Goal: Complete application form

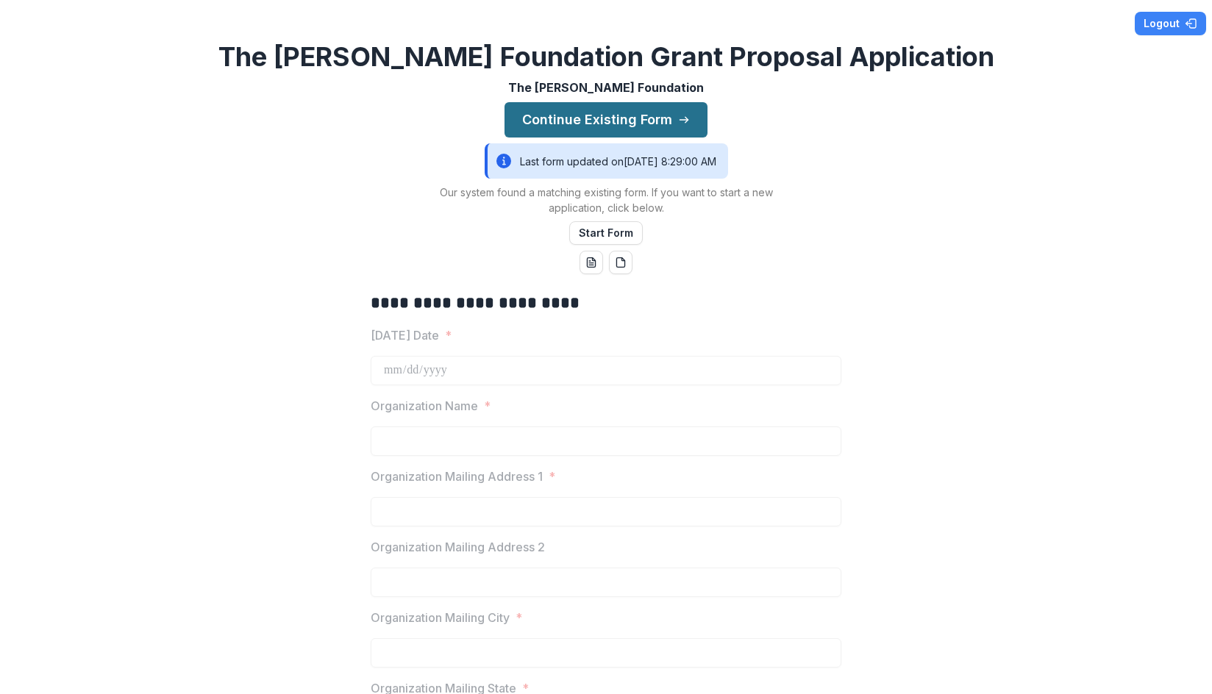
click at [585, 112] on button "Continue Existing Form" at bounding box center [605, 119] width 203 height 35
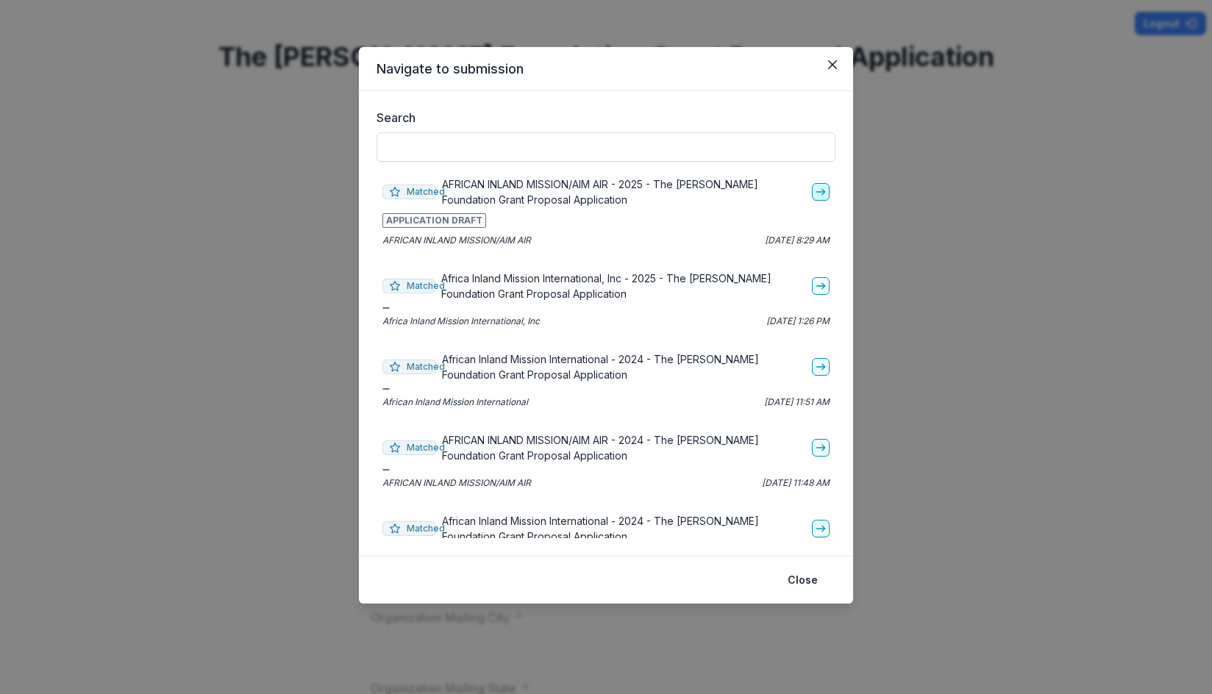
click at [815, 189] on icon "go-to" at bounding box center [821, 192] width 12 height 12
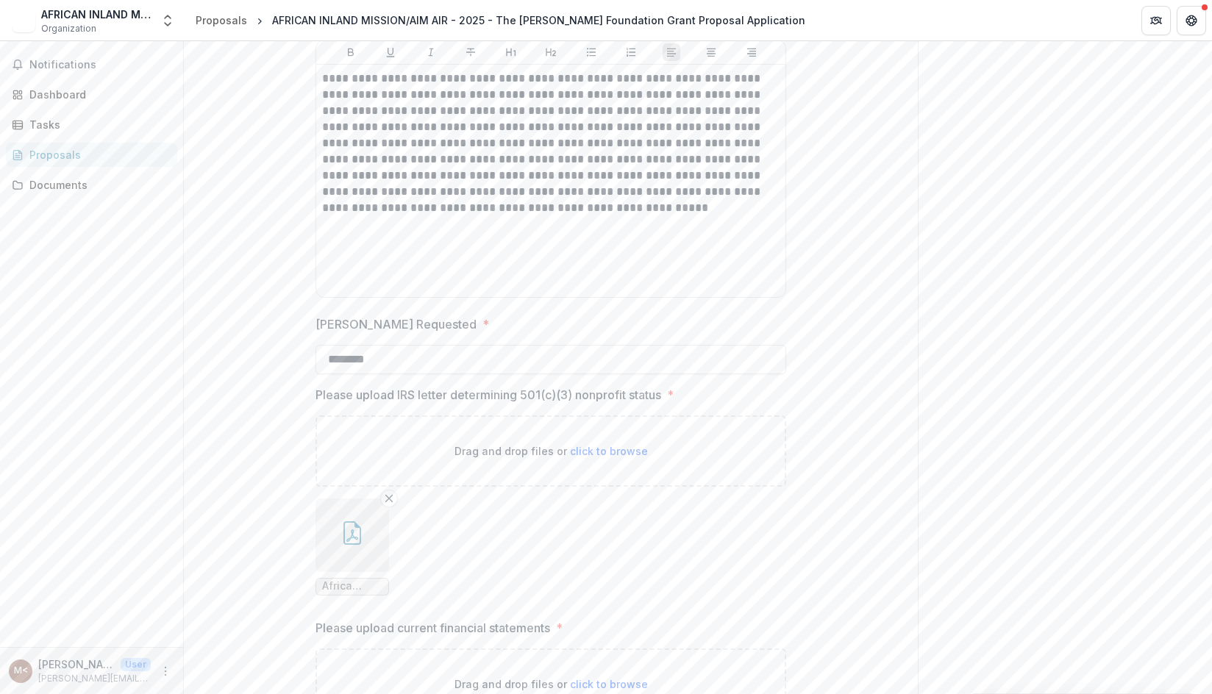
scroll to position [2192, 0]
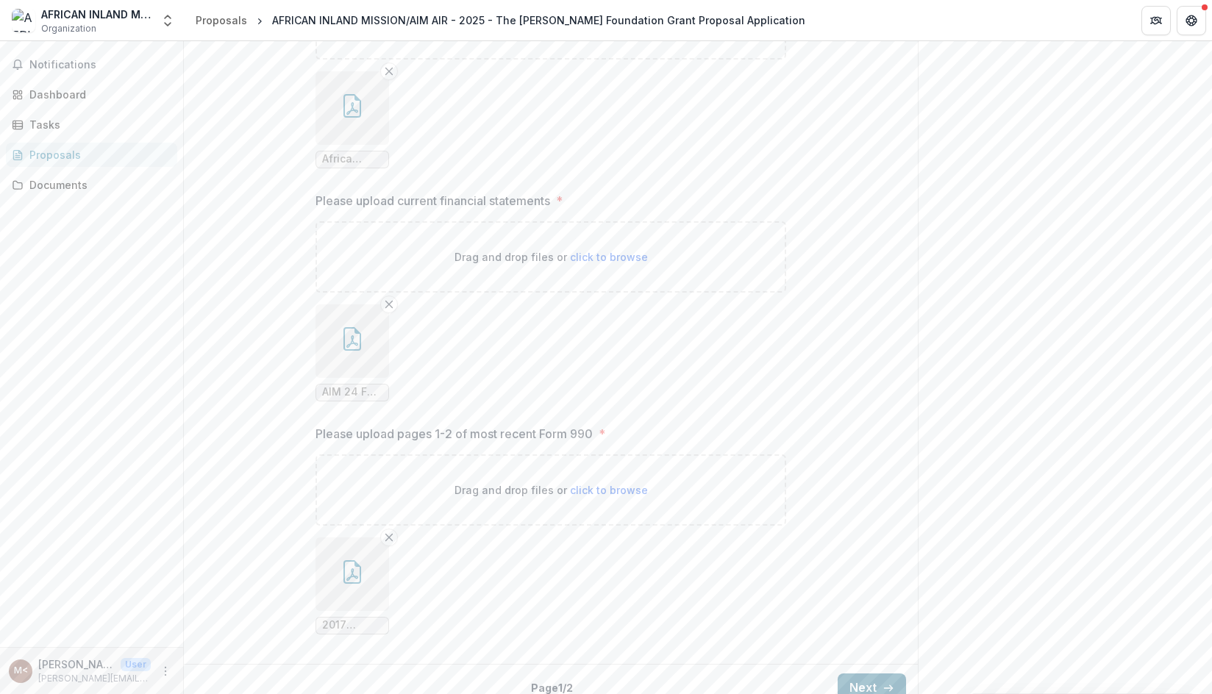
click at [854, 673] on button "Next" at bounding box center [871, 687] width 68 height 29
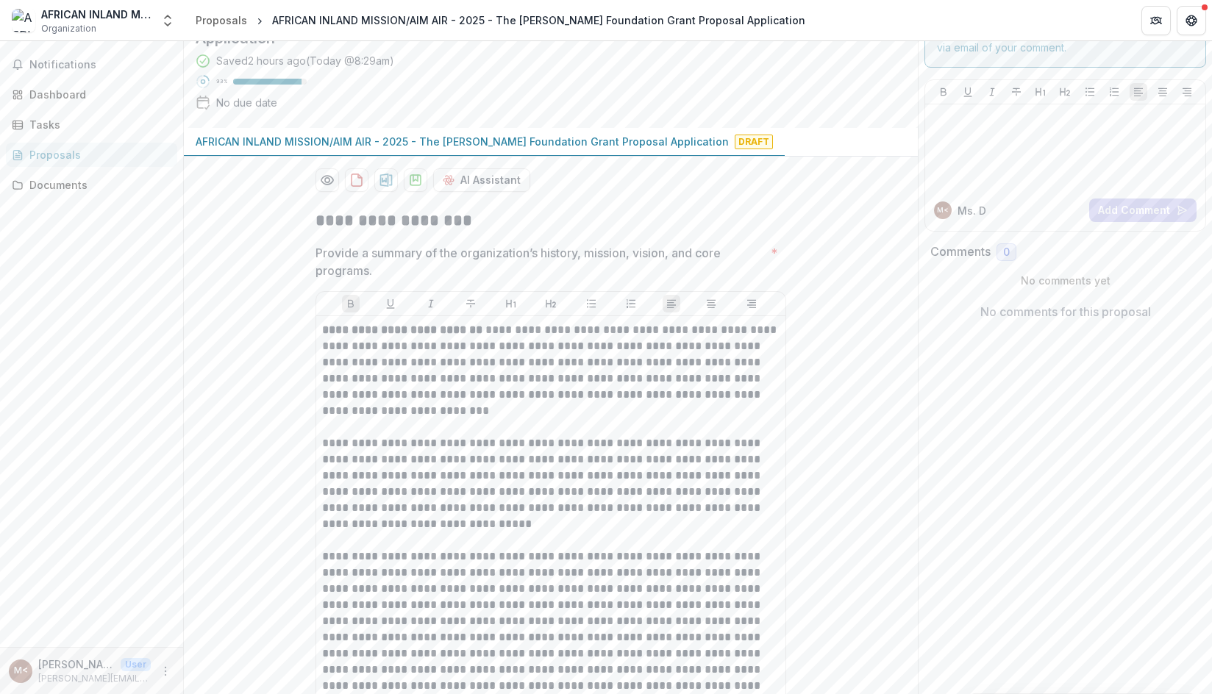
scroll to position [221, 0]
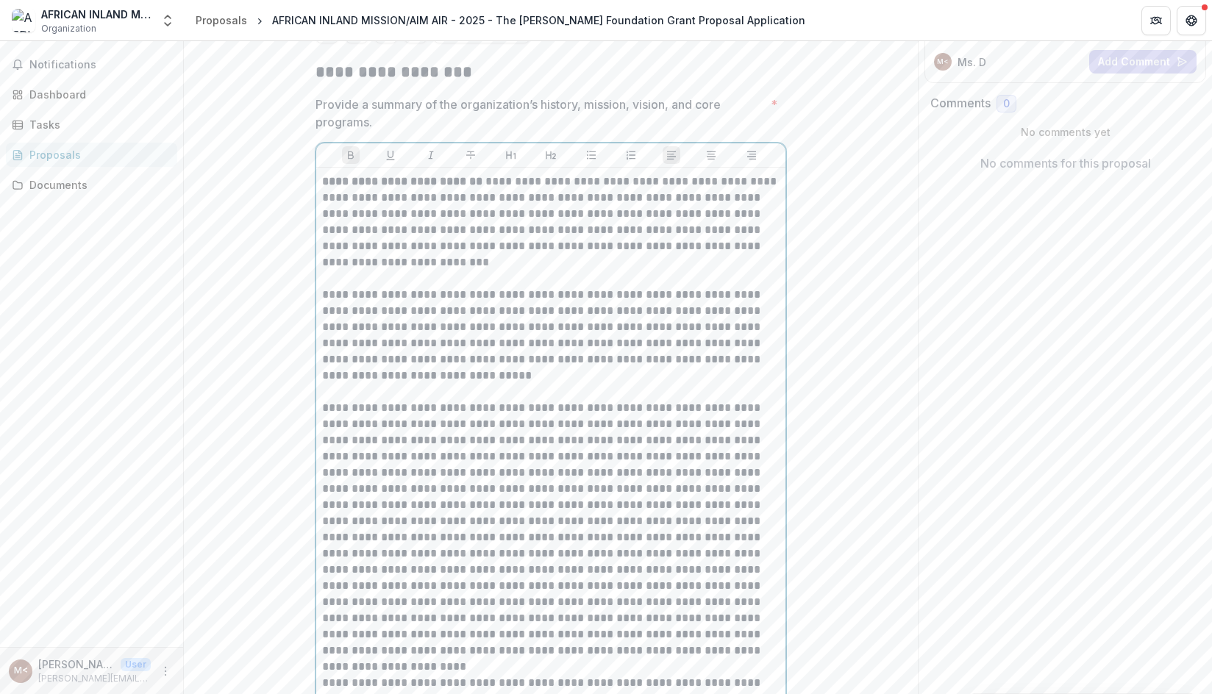
click at [565, 487] on p at bounding box center [550, 529] width 457 height 259
click at [565, 485] on p at bounding box center [550, 529] width 457 height 259
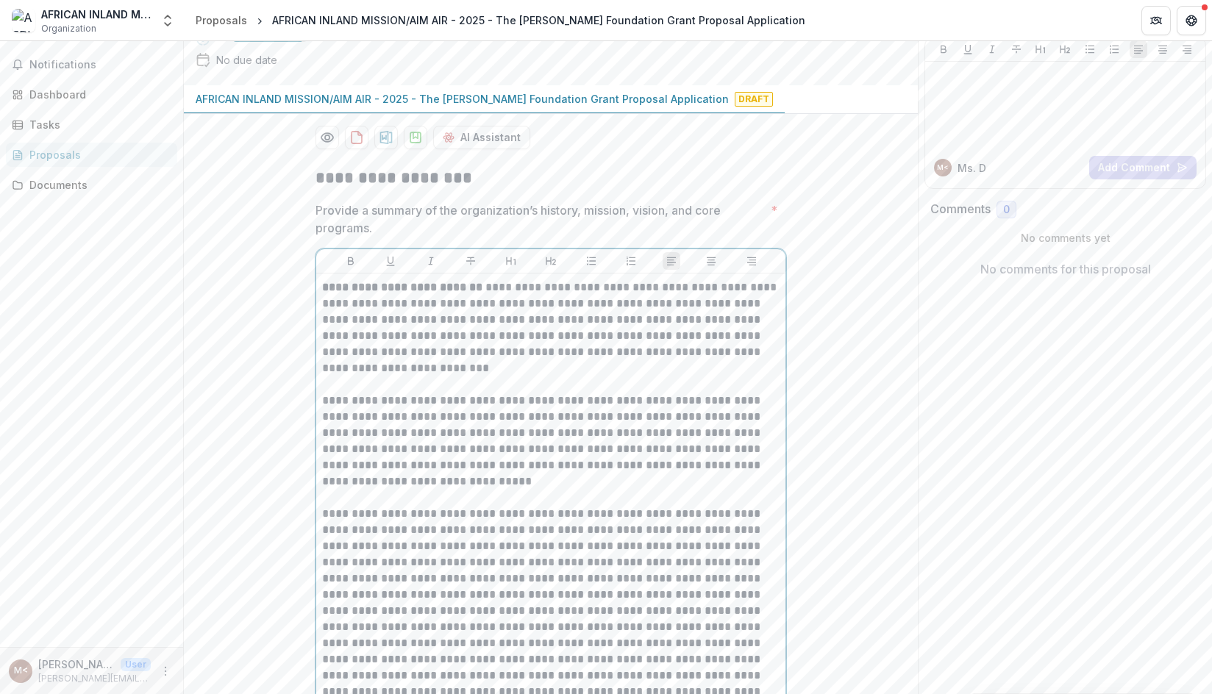
scroll to position [0, 0]
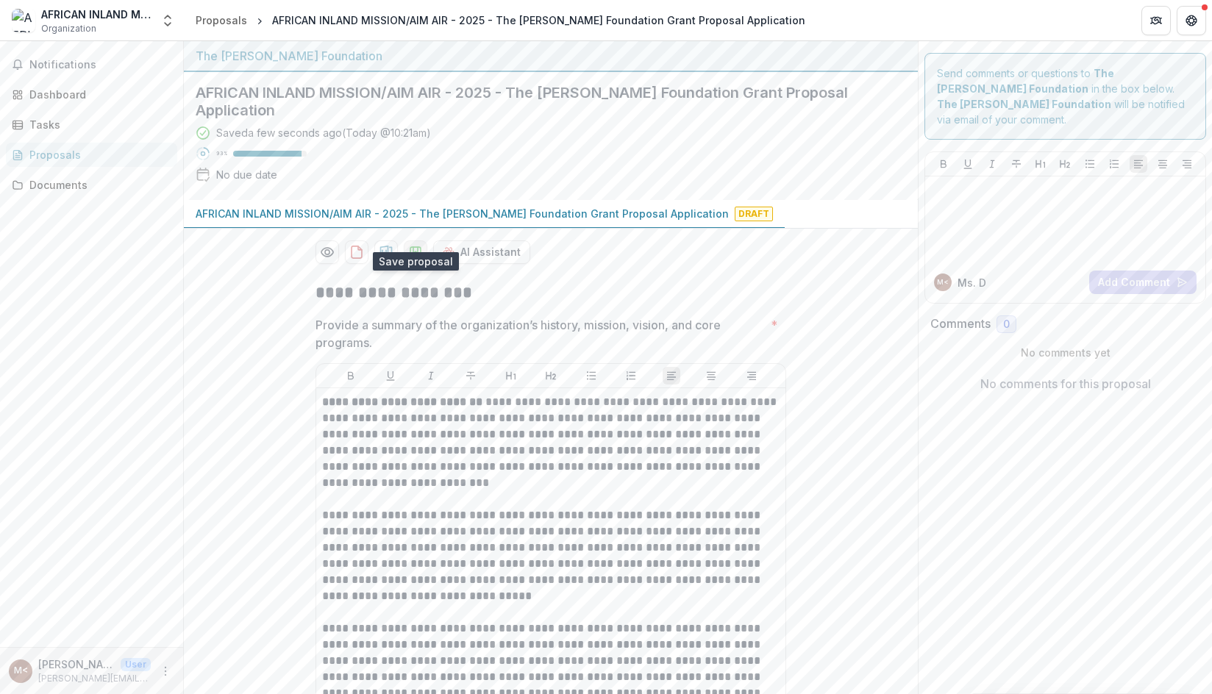
click at [413, 247] on polygon "download-proposal" at bounding box center [415, 250] width 4 height 6
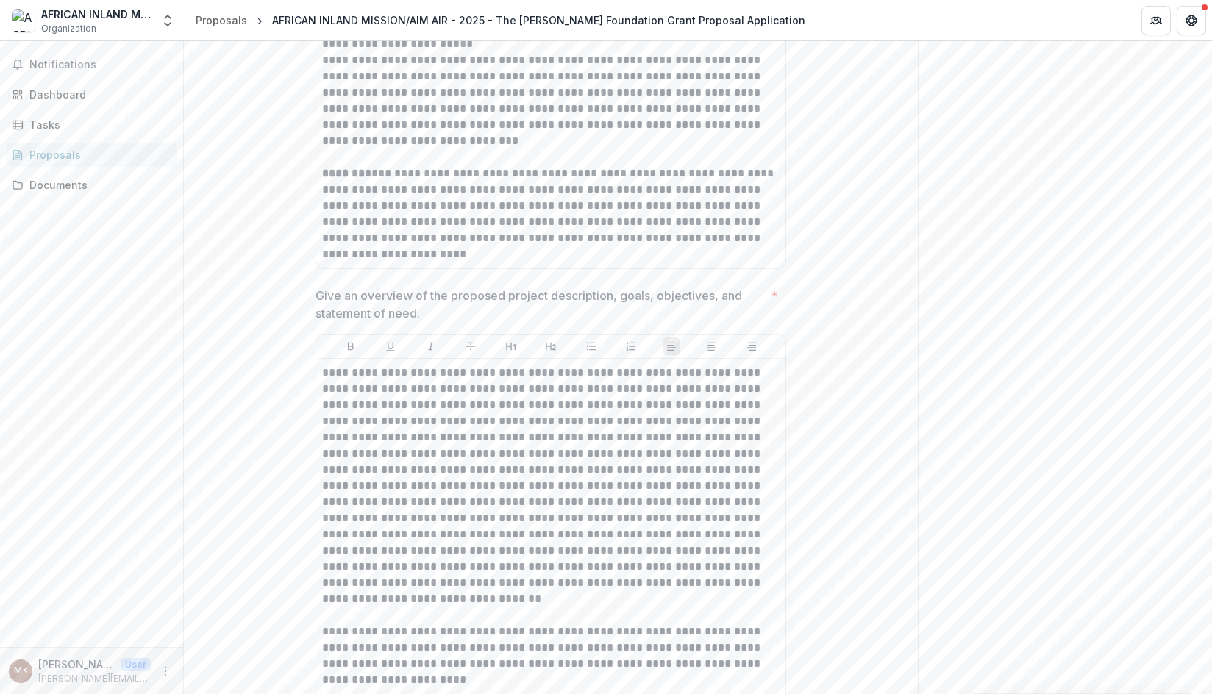
scroll to position [882, 0]
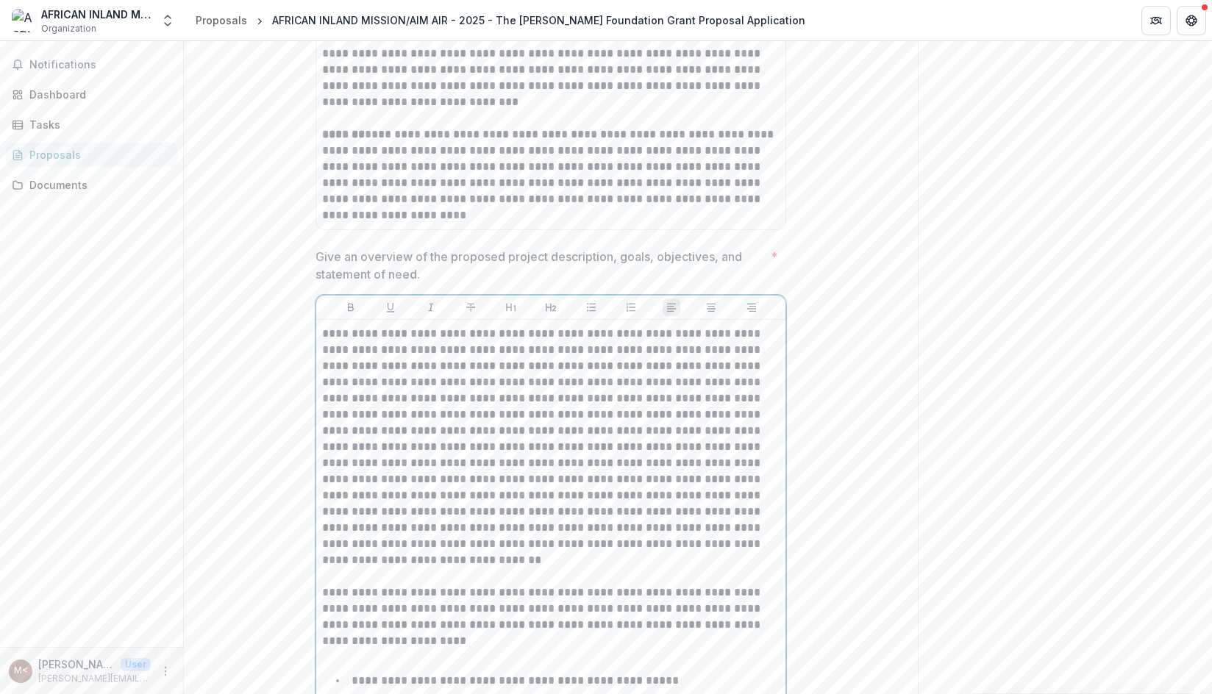
click at [563, 365] on p at bounding box center [550, 447] width 457 height 243
click at [562, 364] on p at bounding box center [550, 447] width 457 height 243
click at [490, 382] on p at bounding box center [550, 447] width 457 height 243
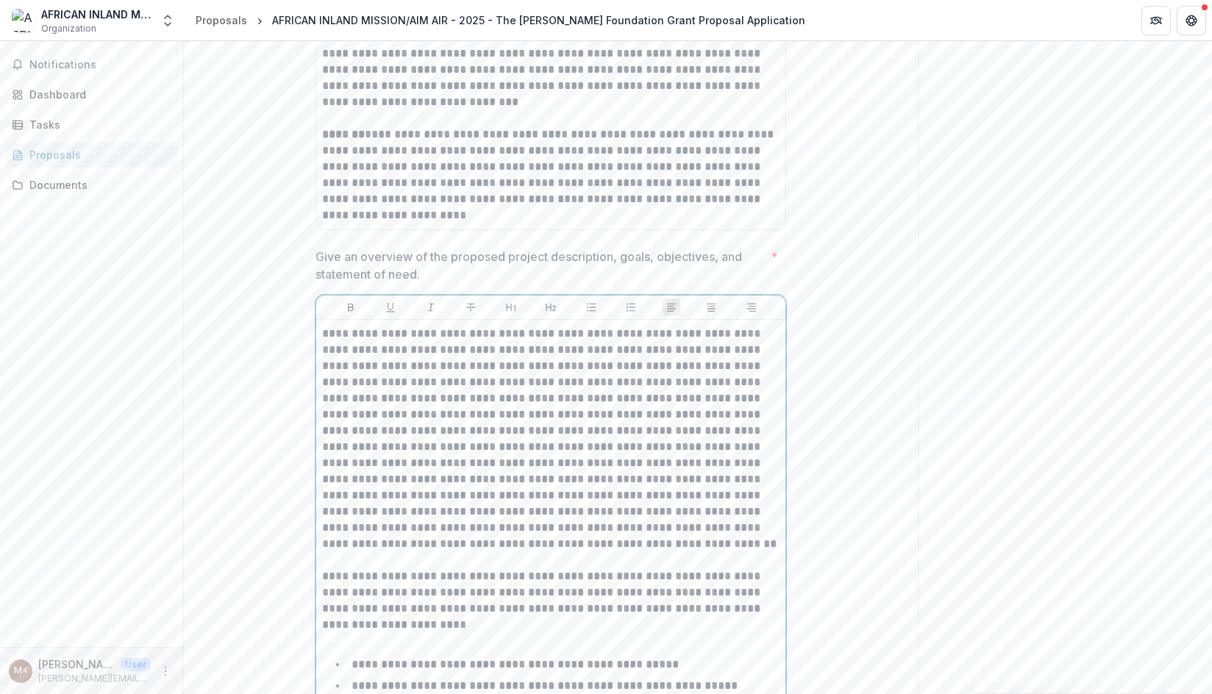
drag, startPoint x: 356, startPoint y: 398, endPoint x: 445, endPoint y: 401, distance: 89.0
click at [357, 398] on p at bounding box center [550, 439] width 457 height 226
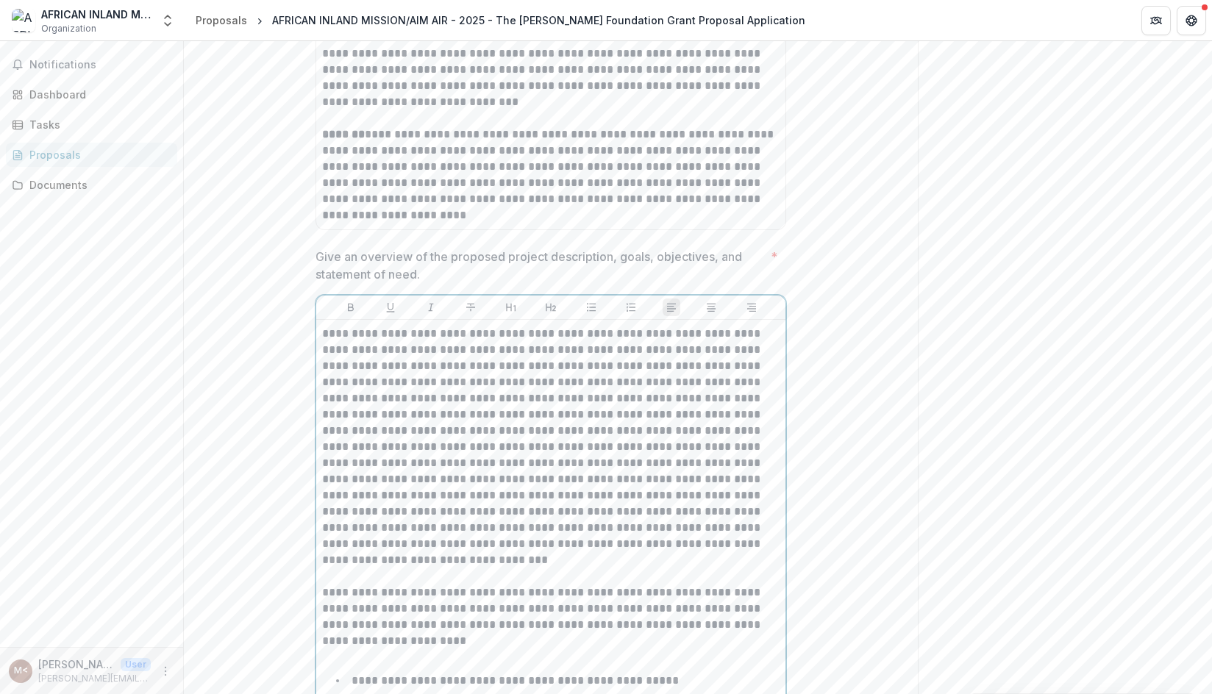
click at [350, 381] on p at bounding box center [550, 447] width 457 height 243
click at [771, 379] on p at bounding box center [550, 447] width 457 height 243
click at [585, 415] on p at bounding box center [550, 447] width 457 height 243
click at [603, 414] on p at bounding box center [550, 447] width 457 height 243
click at [349, 429] on p at bounding box center [550, 447] width 457 height 243
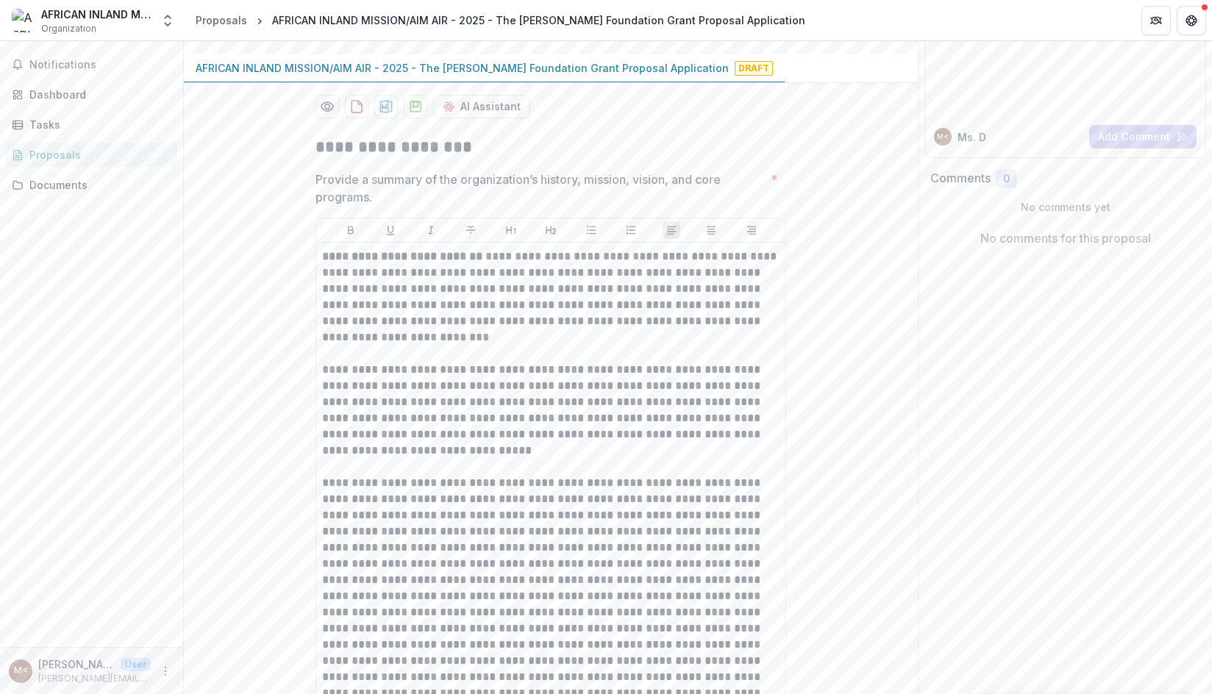
scroll to position [0, 0]
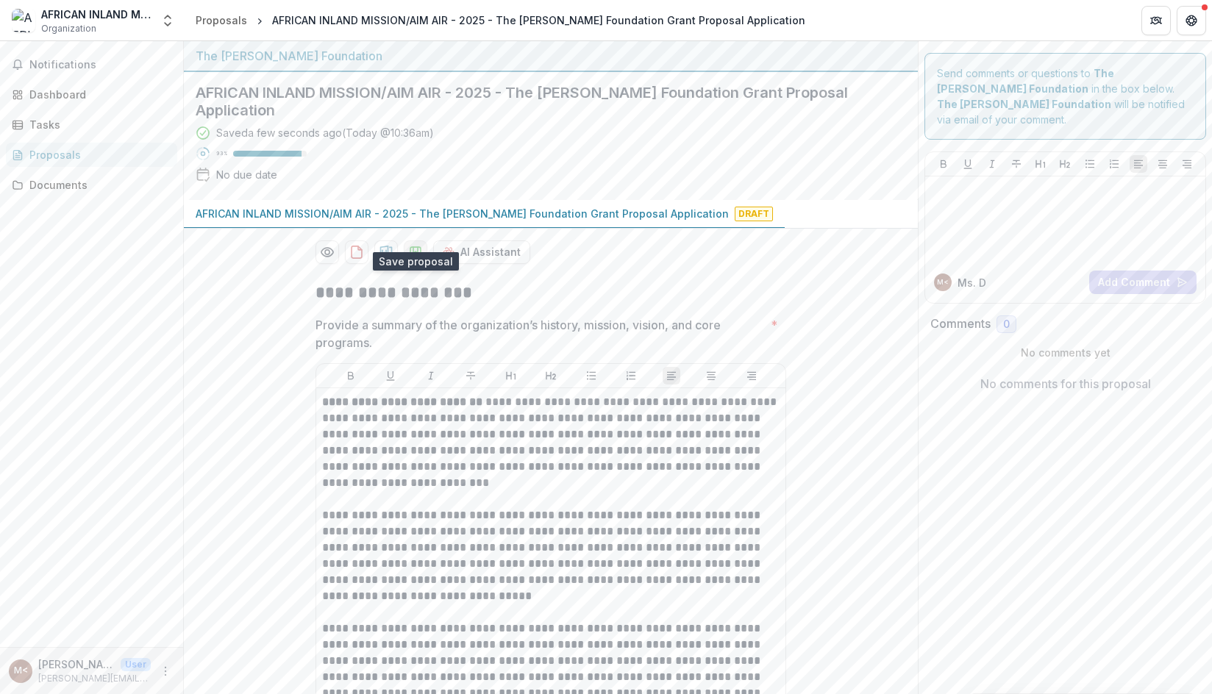
click at [415, 245] on icon "download-proposal" at bounding box center [415, 252] width 15 height 15
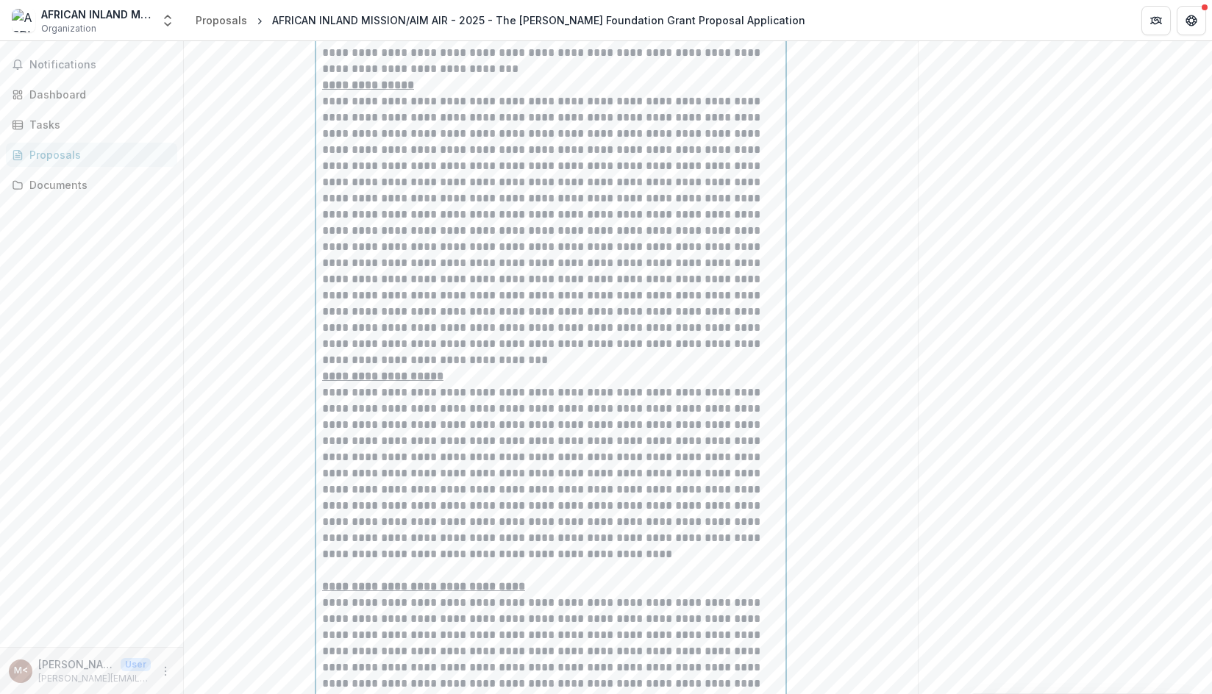
scroll to position [1259, 0]
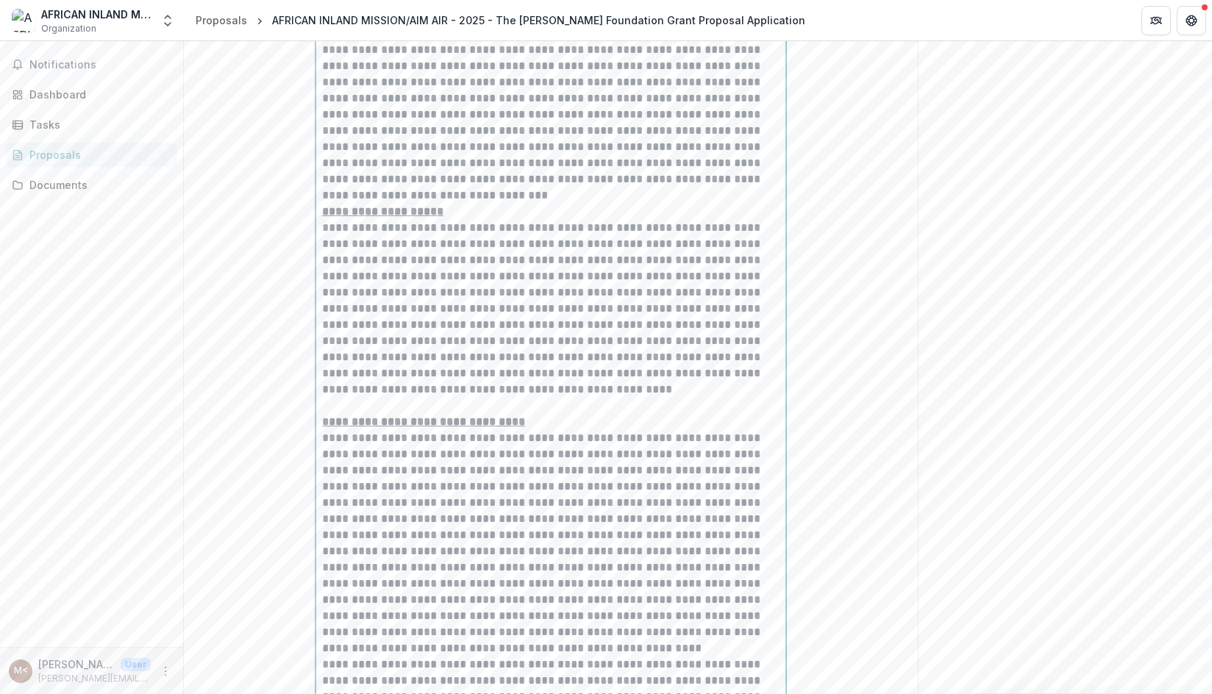
scroll to position [2068, 0]
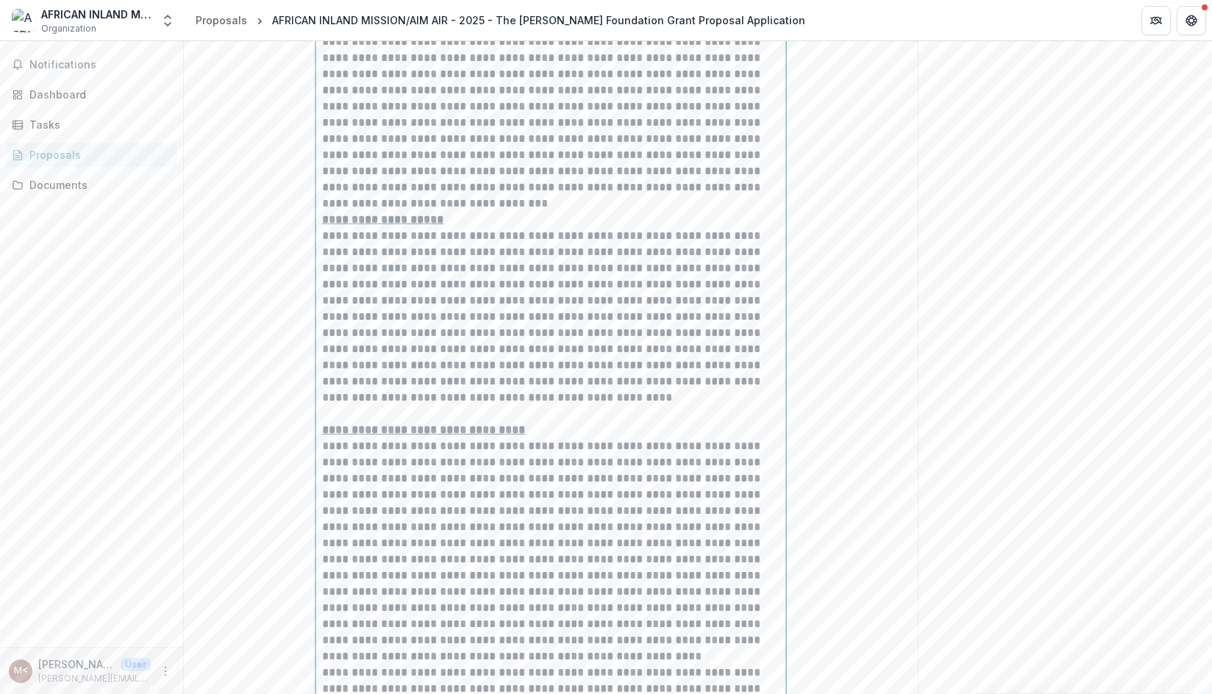
click at [496, 331] on p "**********" at bounding box center [550, 317] width 457 height 178
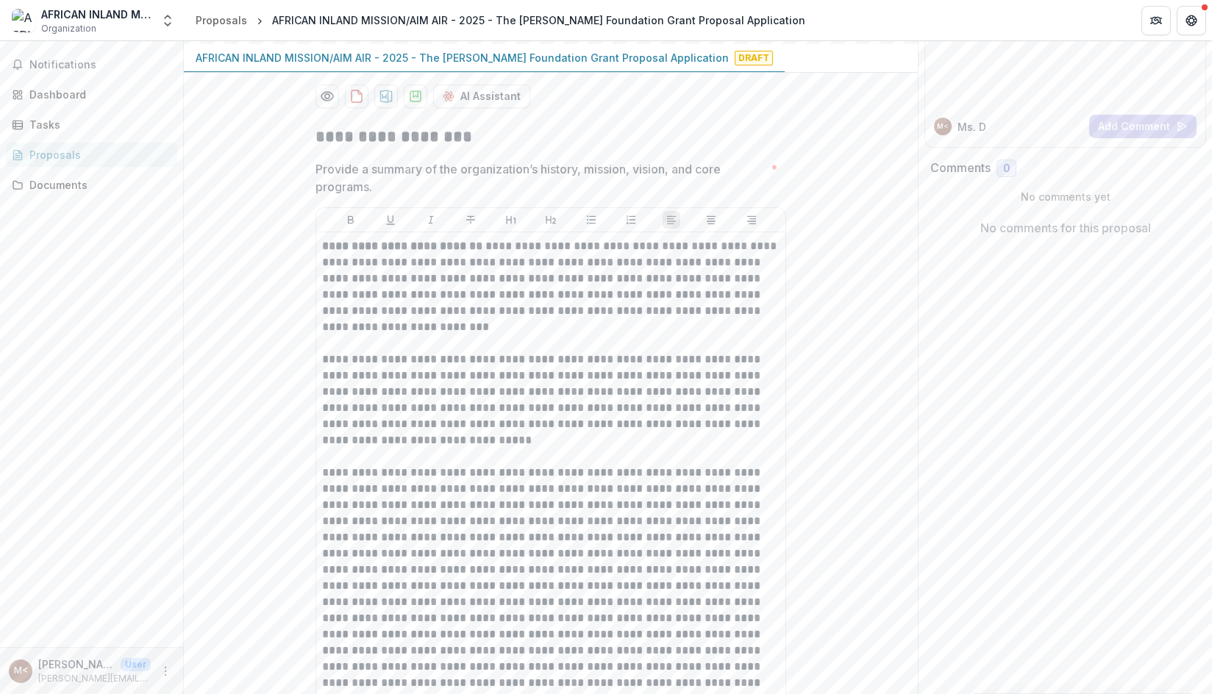
scroll to position [0, 0]
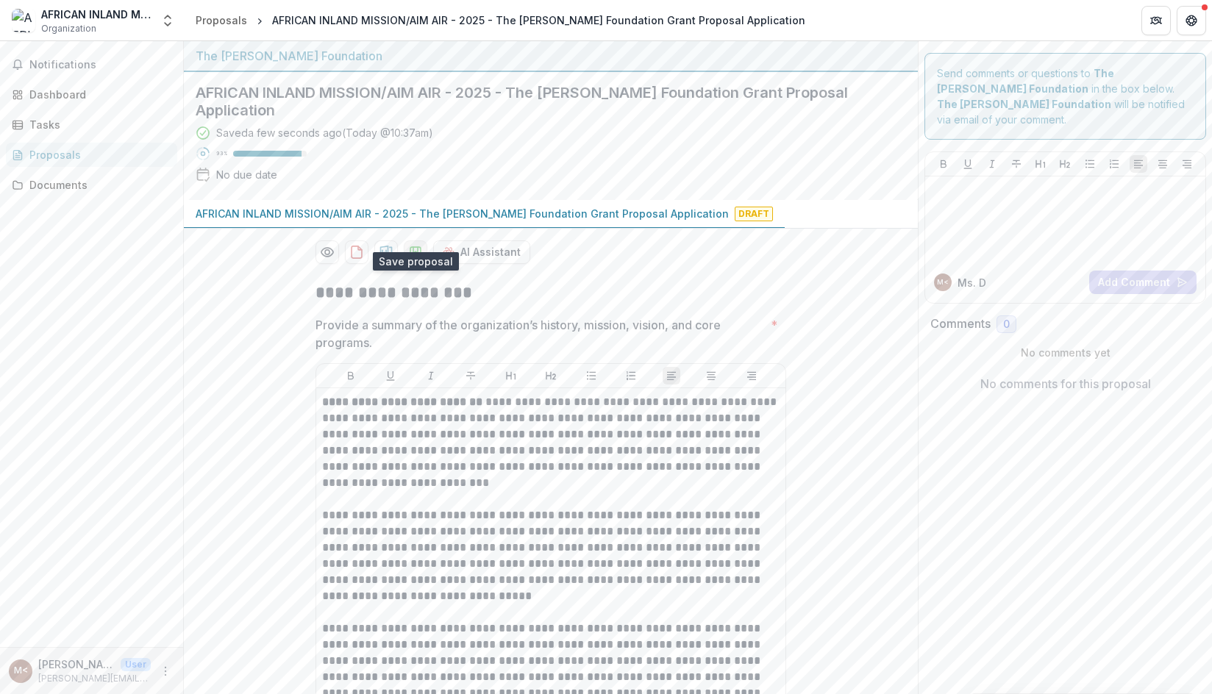
click at [413, 245] on icon "download-proposal" at bounding box center [415, 252] width 15 height 15
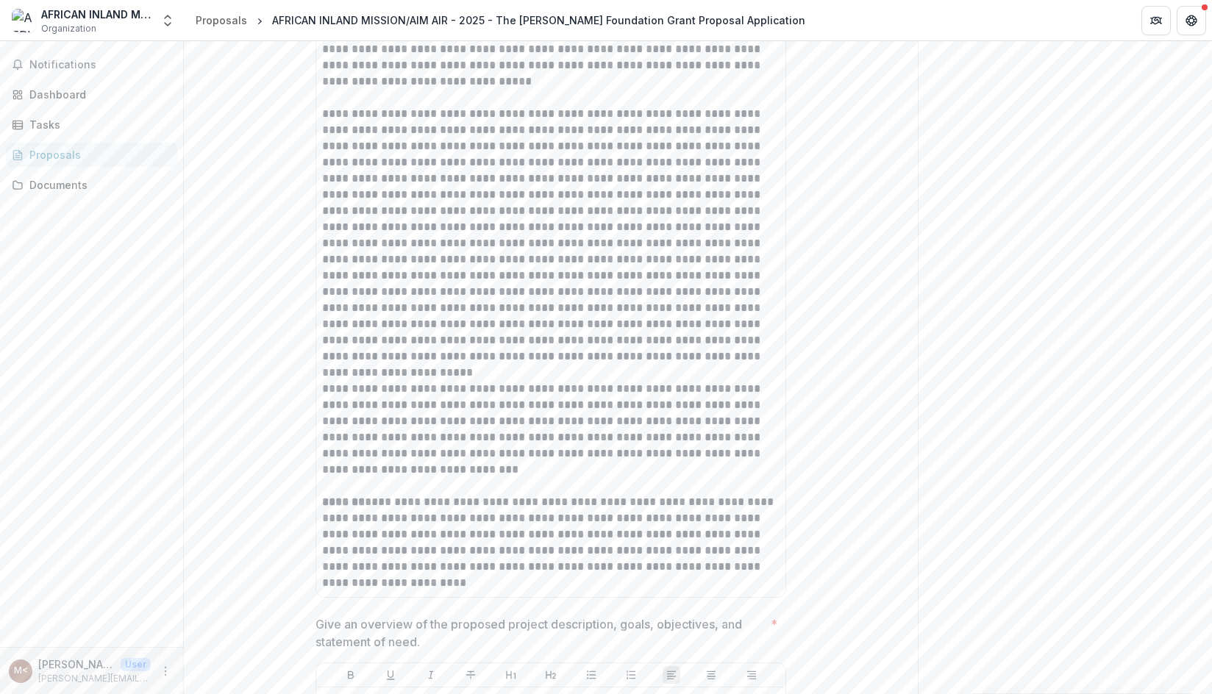
scroll to position [74, 0]
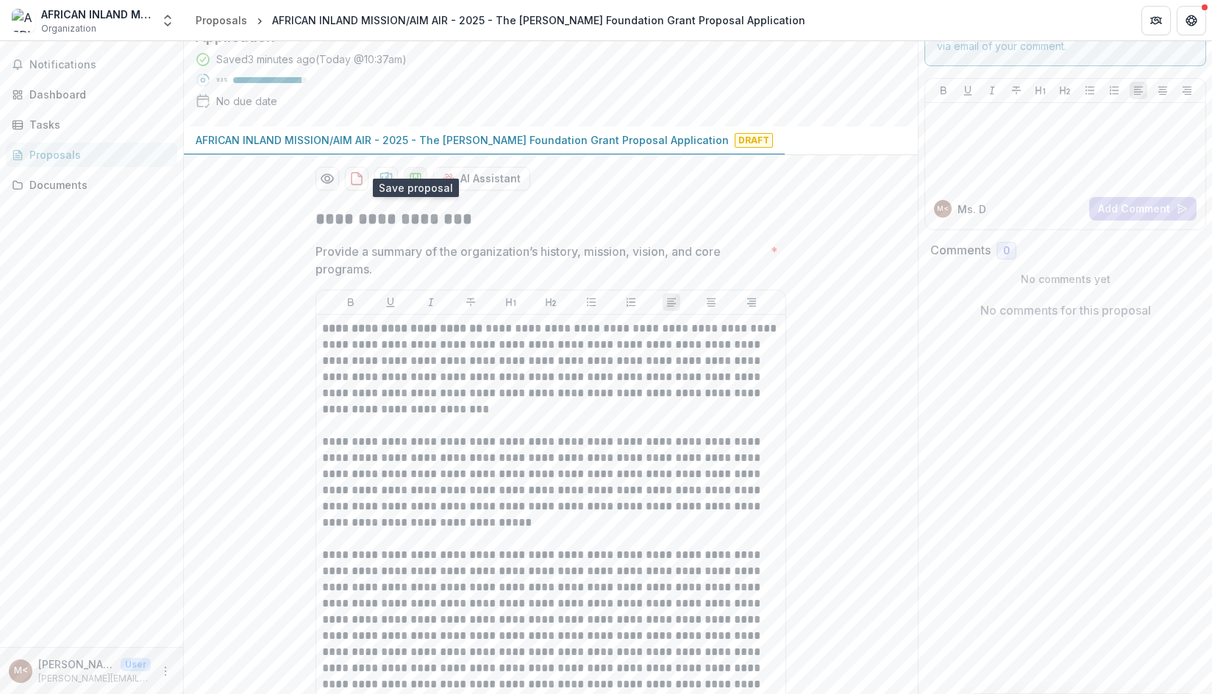
click at [410, 171] on icon "download-proposal" at bounding box center [415, 178] width 15 height 15
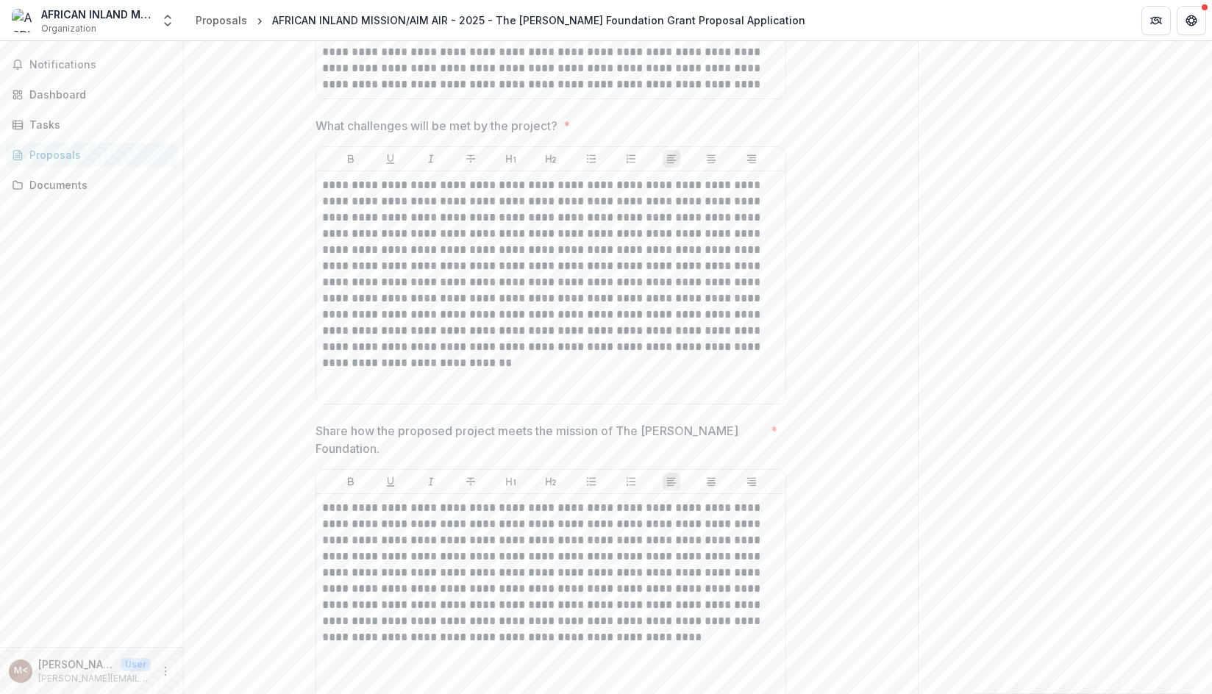
scroll to position [3378, 0]
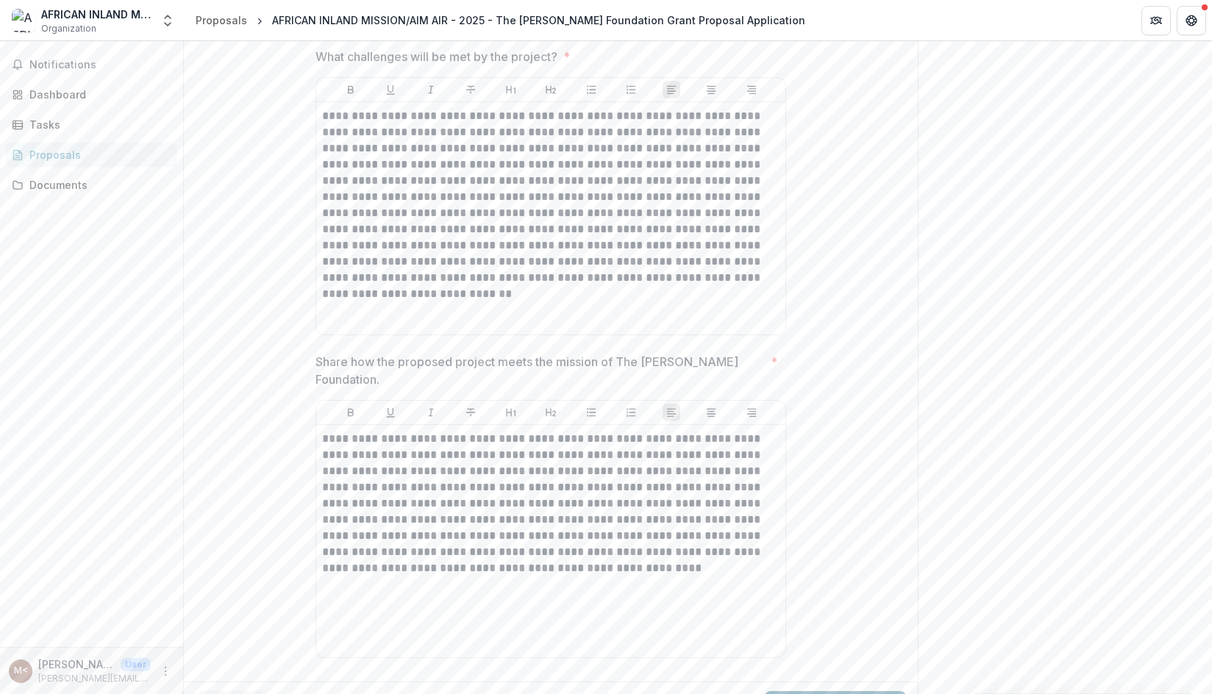
click at [798, 691] on button "Submit Response" at bounding box center [835, 705] width 141 height 29
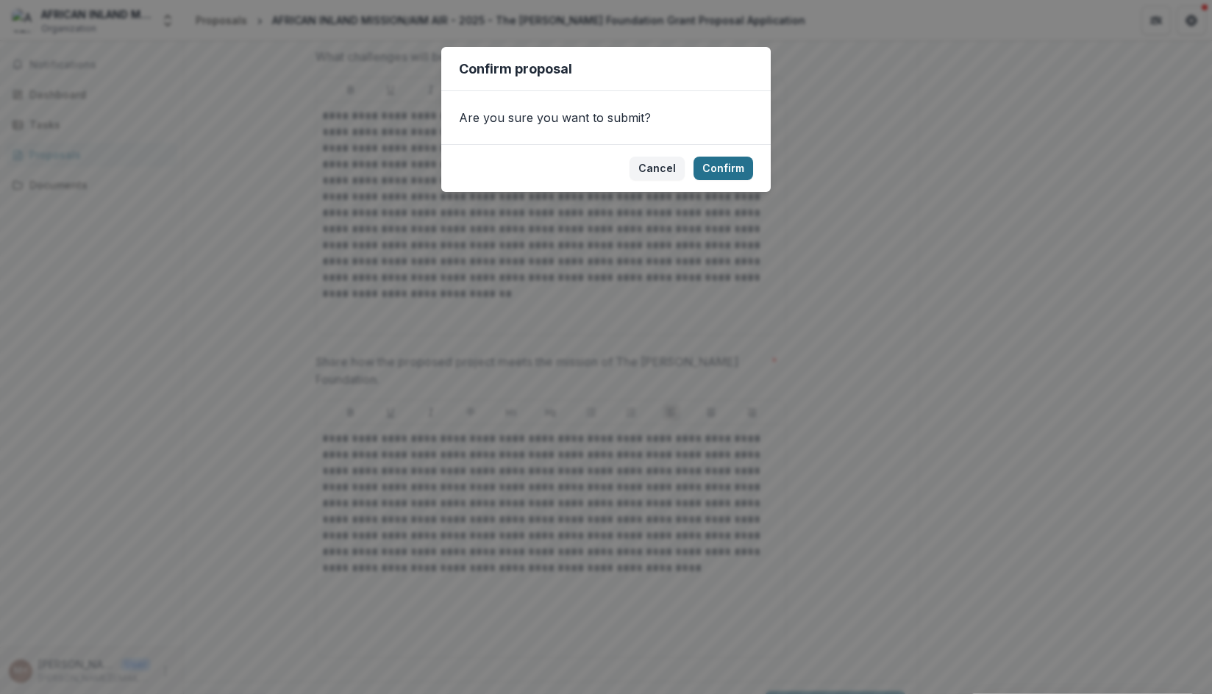
click at [729, 165] on button "Confirm" at bounding box center [723, 169] width 60 height 24
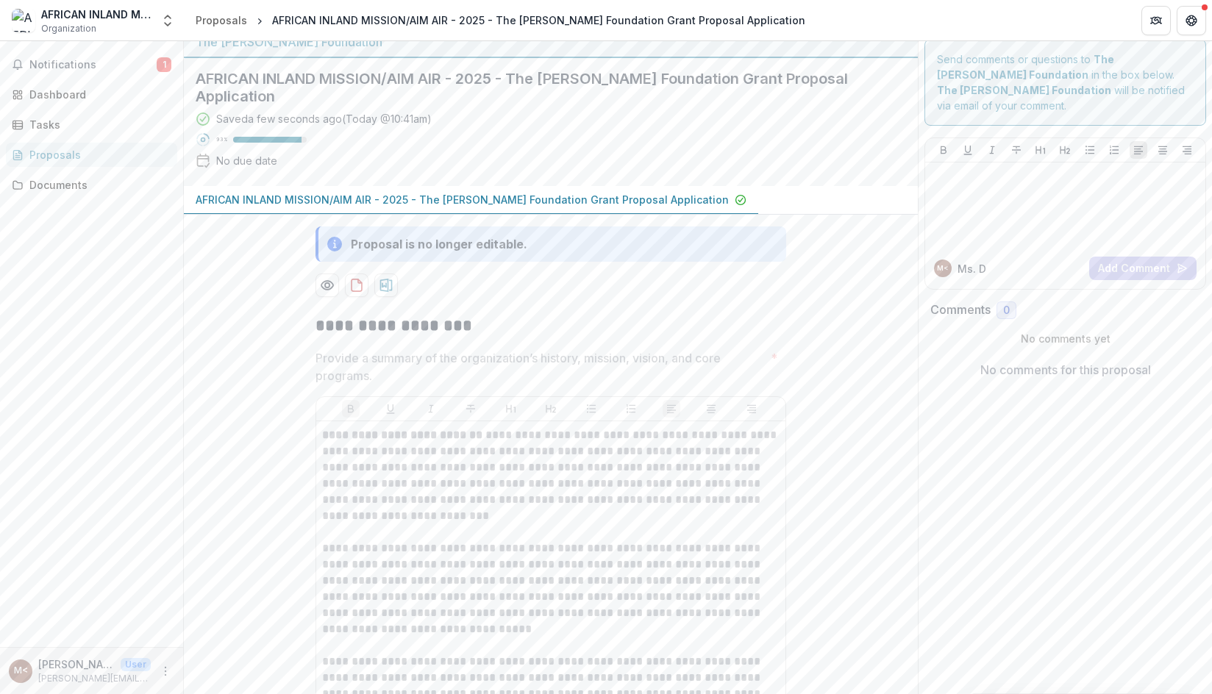
scroll to position [0, 0]
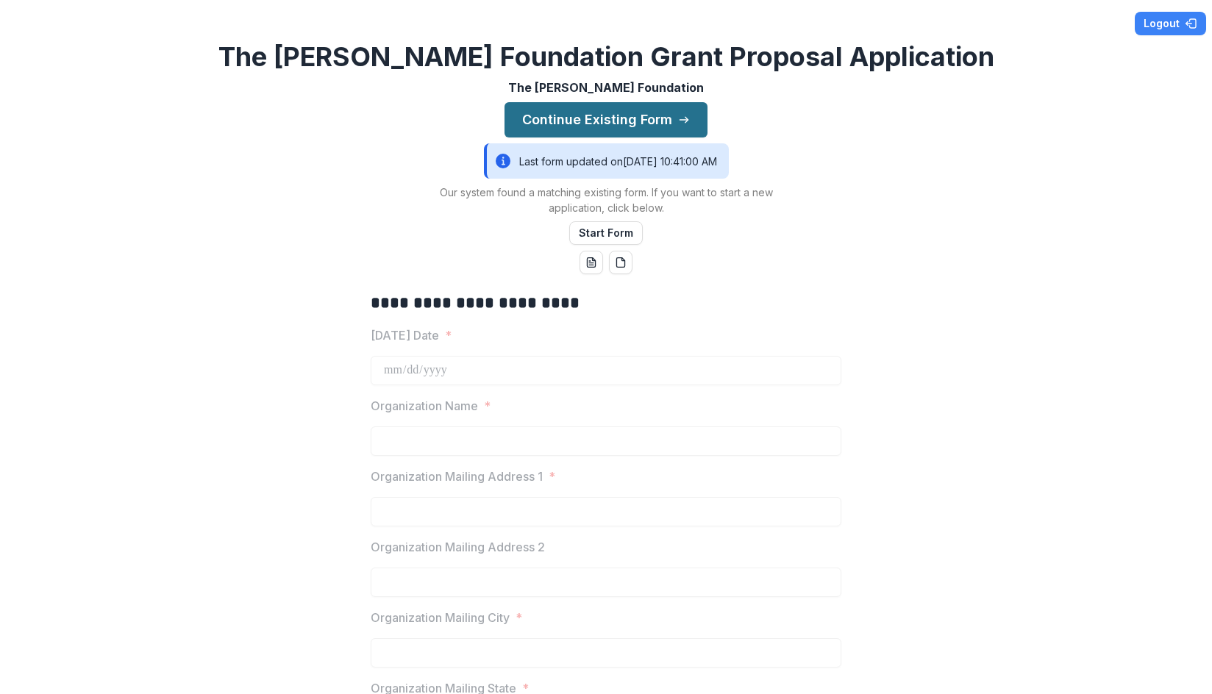
click at [597, 117] on button "Continue Existing Form" at bounding box center [605, 119] width 203 height 35
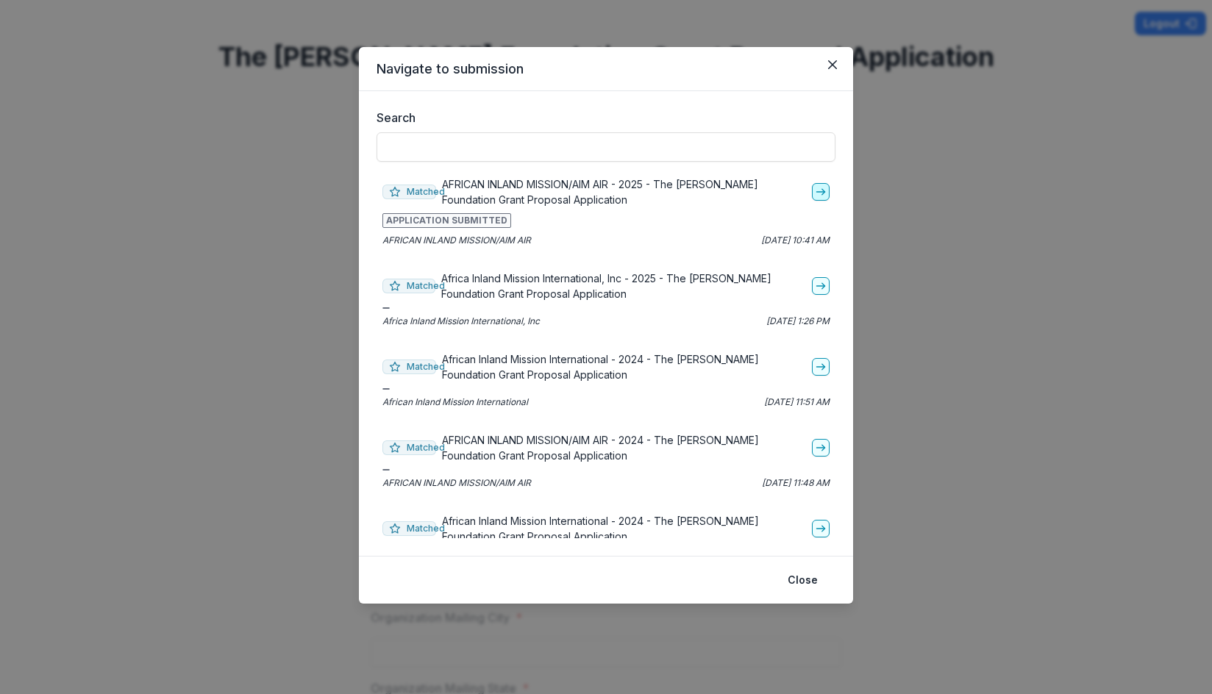
click at [815, 189] on icon "go-to" at bounding box center [821, 192] width 12 height 12
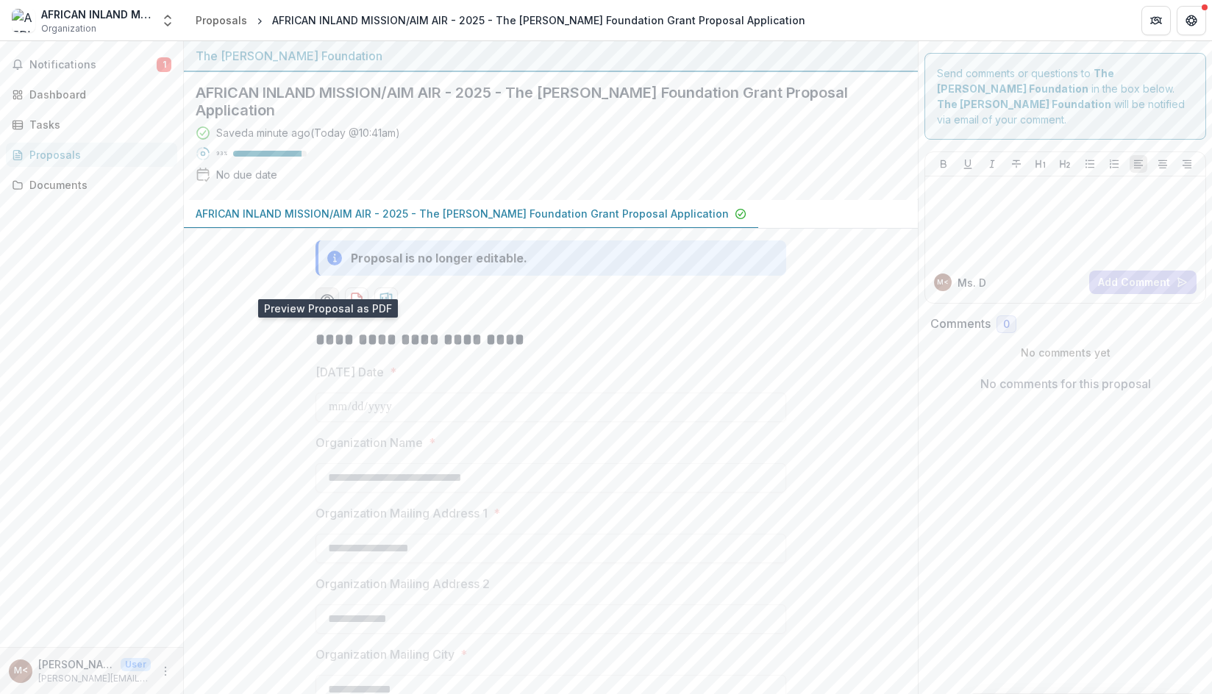
click at [325, 297] on circle "Preview 8881f7af-1bdd-4545-a2bc-a27d7d9ebfa9-0.pdf" at bounding box center [327, 299] width 4 height 4
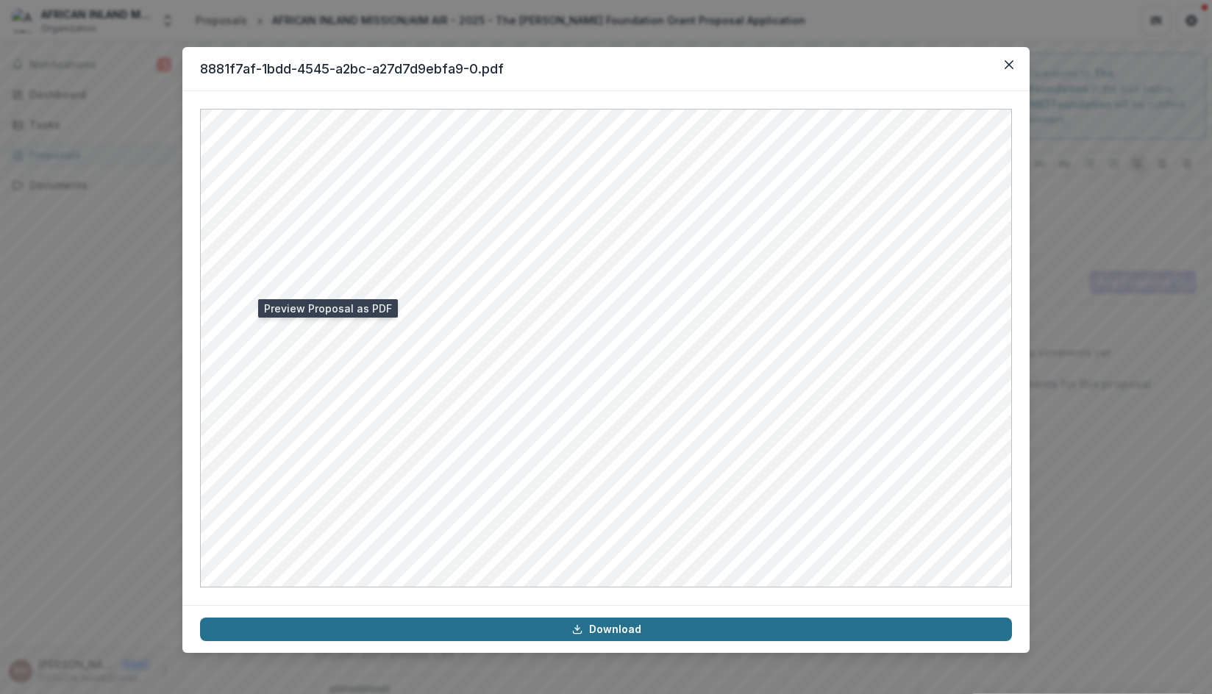
click at [610, 623] on link "Download" at bounding box center [606, 630] width 812 height 24
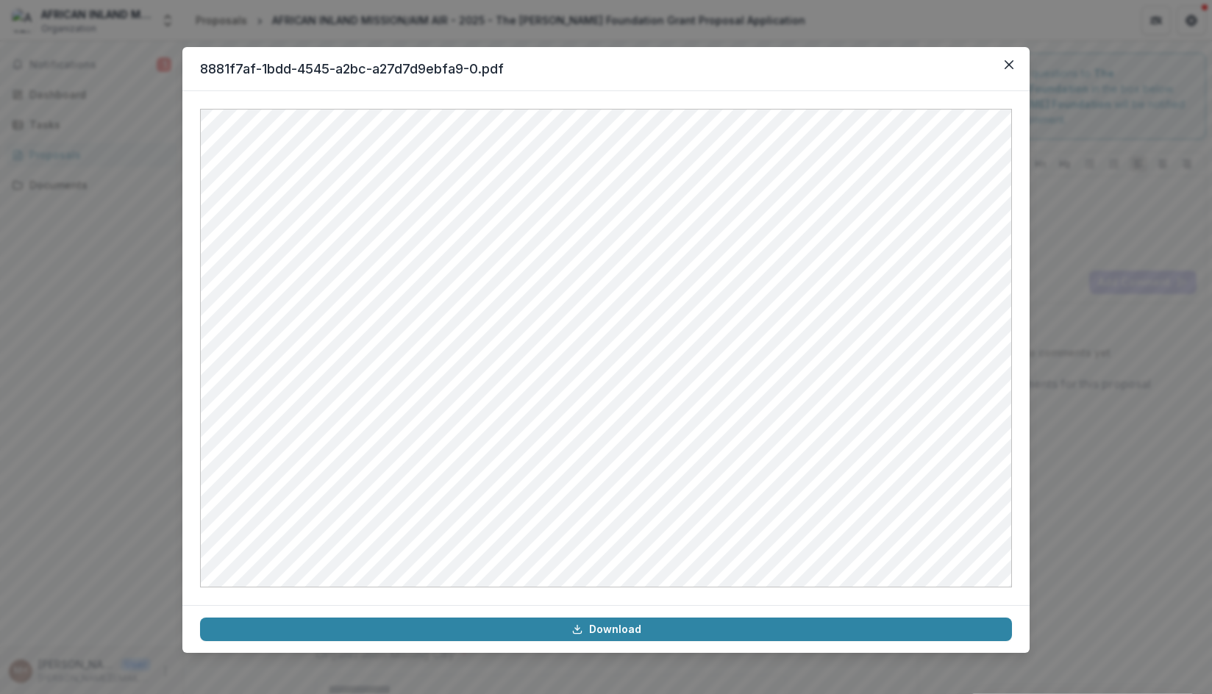
click at [1143, 175] on div "8881f7af-1bdd-4545-a2bc-a27d7d9ebfa9-0.pdf Download" at bounding box center [606, 347] width 1212 height 694
